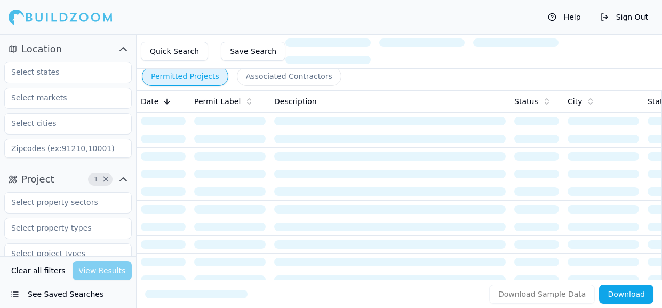
click at [109, 275] on div "Clear all filters View Results" at bounding box center [68, 270] width 128 height 19
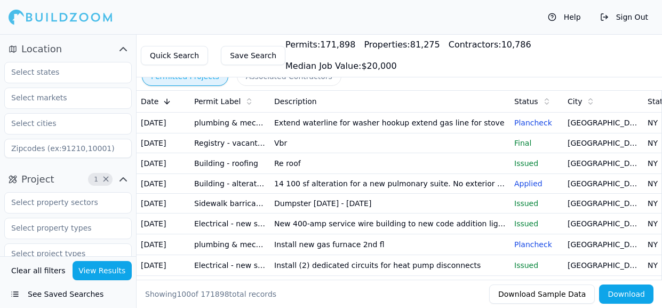
click at [105, 292] on button "See Saved Searches" at bounding box center [68, 293] width 128 height 19
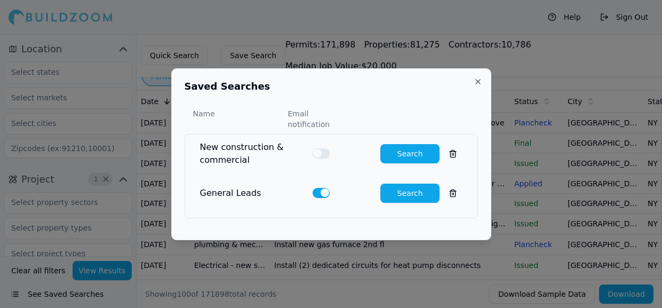
click at [105, 292] on div at bounding box center [331, 154] width 662 height 308
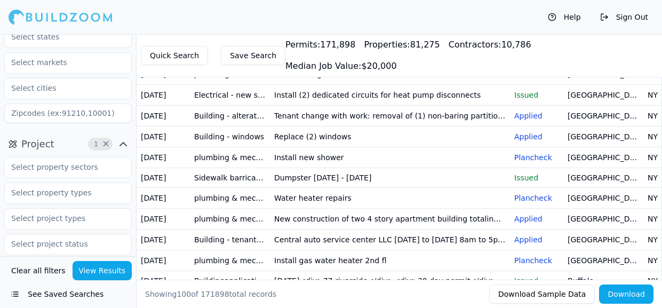
scroll to position [172, 0]
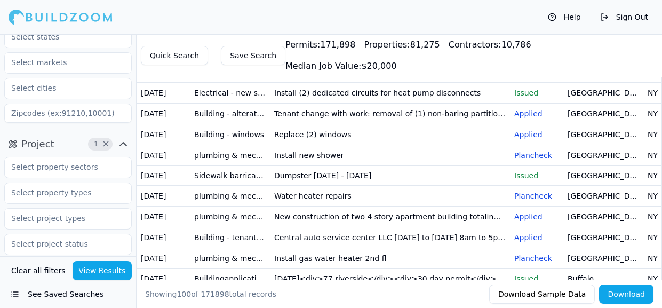
click at [314, 145] on td "Replace (2) windows" at bounding box center [390, 134] width 240 height 21
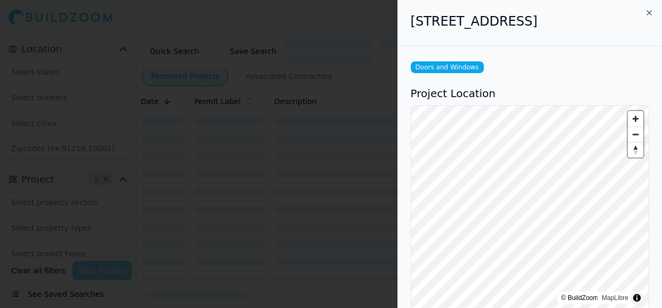
click at [239, 177] on div at bounding box center [331, 154] width 662 height 308
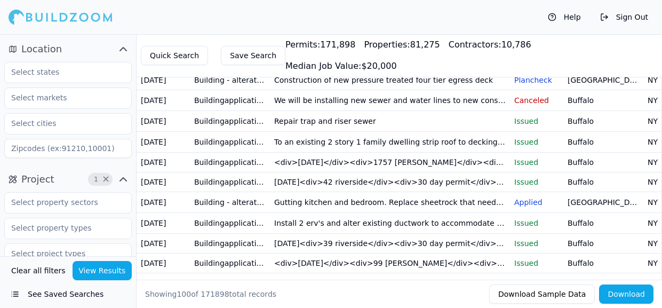
scroll to position [658, 0]
click at [362, 89] on td "Construction of new pressure treated four tier egress deck" at bounding box center [390, 79] width 240 height 20
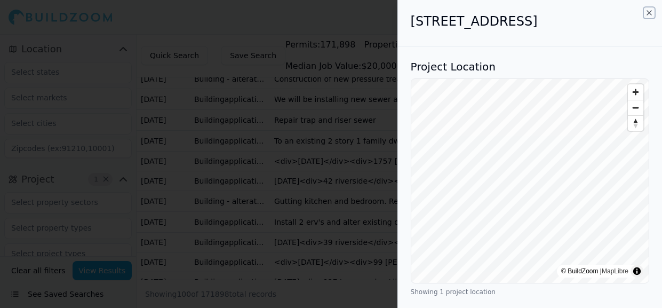
click at [651, 11] on icon "button" at bounding box center [649, 13] width 9 height 9
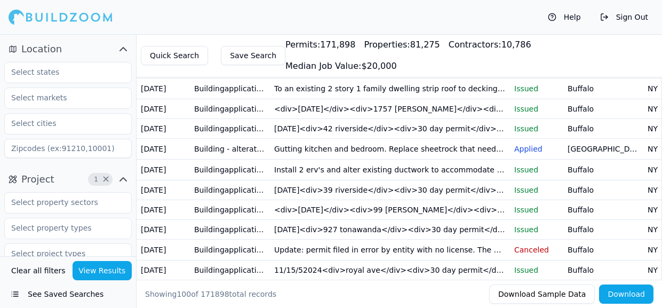
scroll to position [713, 0]
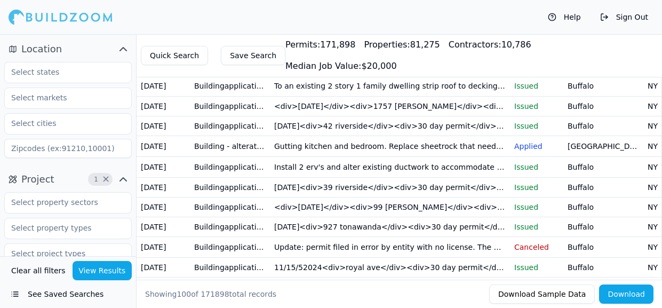
click at [629, 116] on td "Buffalo" at bounding box center [603, 106] width 80 height 20
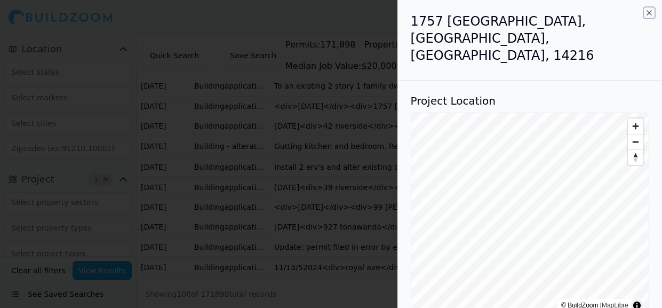
click at [646, 12] on icon "button" at bounding box center [649, 13] width 9 height 9
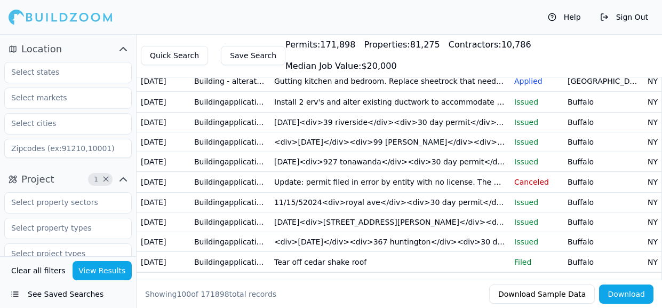
scroll to position [776, 0]
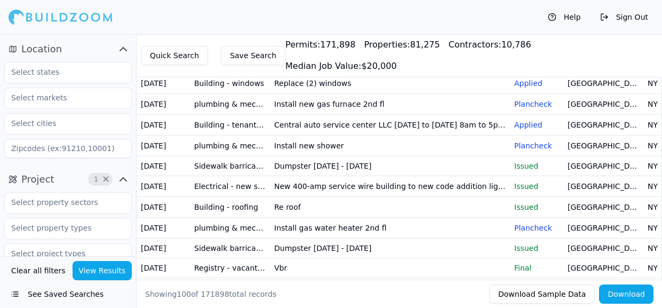
click at [625, 135] on td "[GEOGRAPHIC_DATA]" at bounding box center [603, 124] width 80 height 21
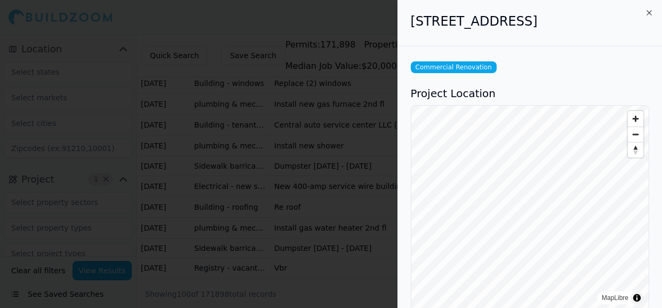
scroll to position [36, 0]
click at [648, 13] on icon "button" at bounding box center [649, 13] width 4 height 4
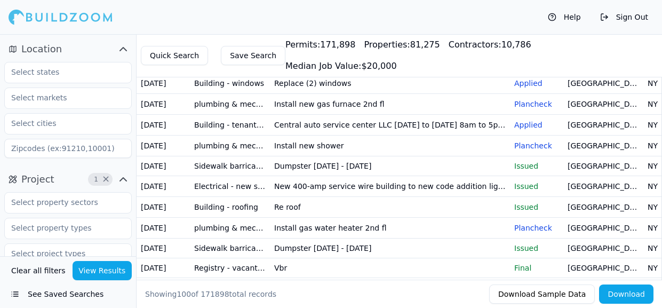
scroll to position [0, 0]
